Goal: Navigation & Orientation: Find specific page/section

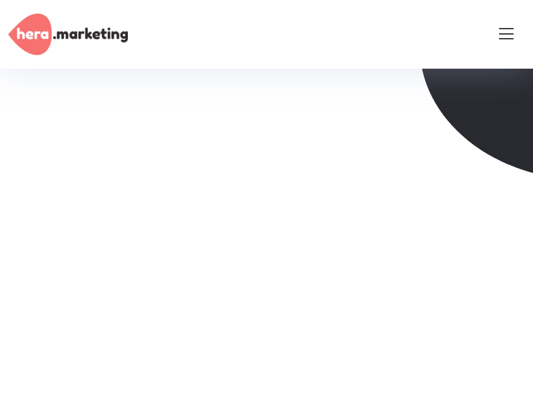
scroll to position [3322, 0]
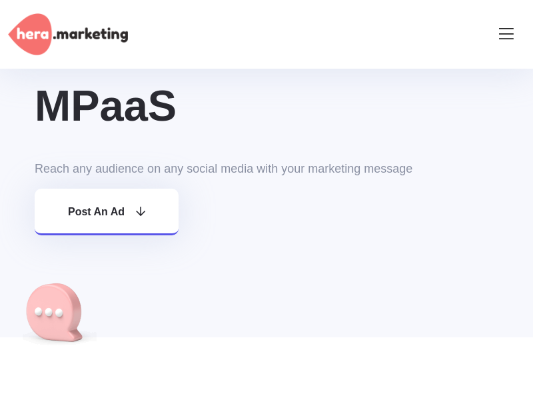
scroll to position [433, 0]
